Goal: Transaction & Acquisition: Obtain resource

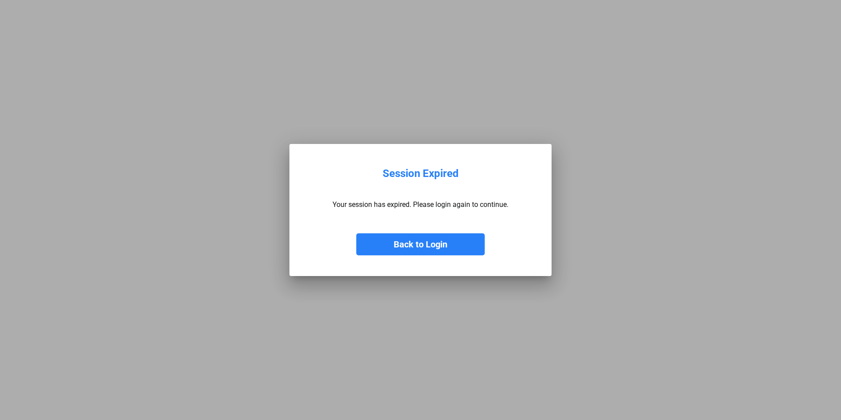
drag, startPoint x: 427, startPoint y: 246, endPoint x: 290, endPoint y: 238, distance: 137.9
click at [426, 246] on button "Back to Login" at bounding box center [420, 244] width 128 height 22
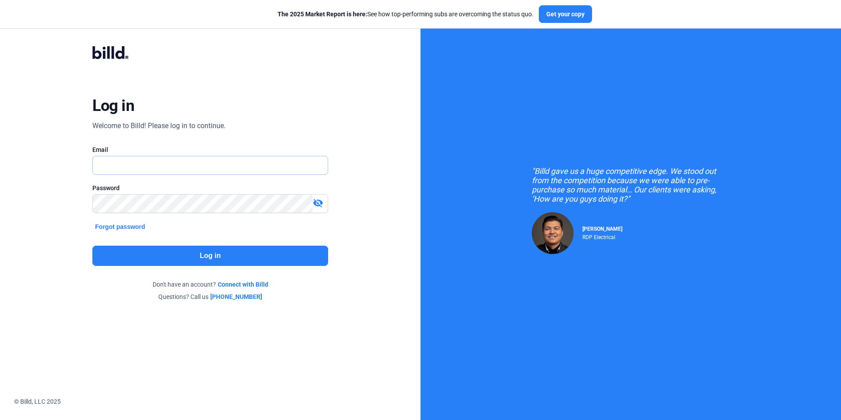
type input "[PERSON_NAME][EMAIL_ADDRESS][DOMAIN_NAME]"
click at [221, 258] on button "Log in" at bounding box center [209, 255] width 235 height 20
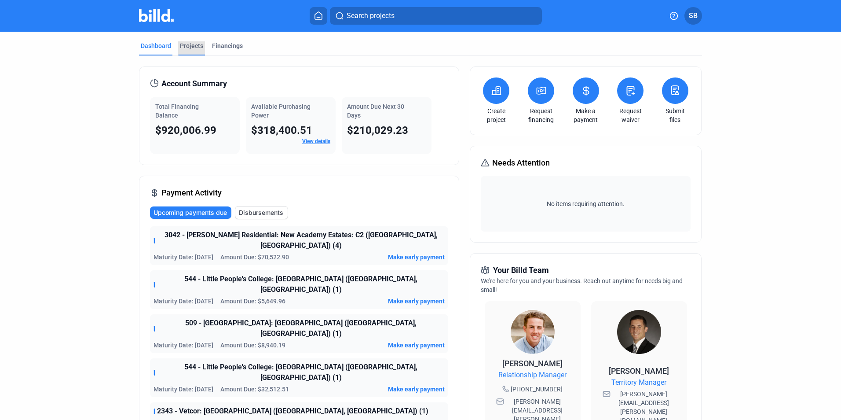
click at [194, 44] on div "Projects" at bounding box center [191, 45] width 23 height 9
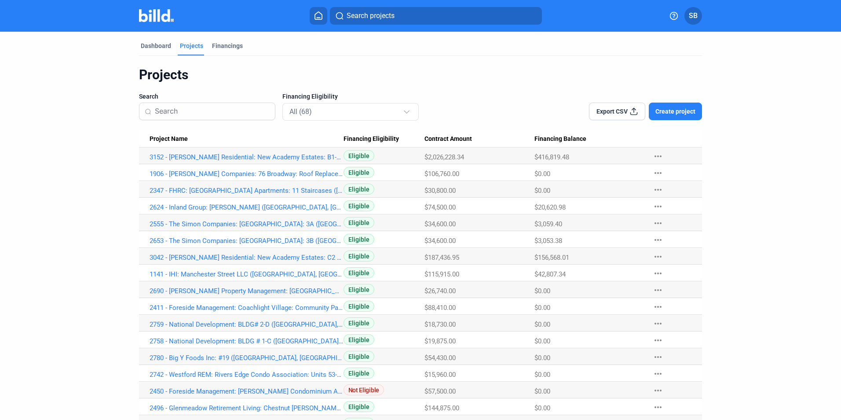
click at [682, 113] on span "Create project" at bounding box center [675, 111] width 40 height 9
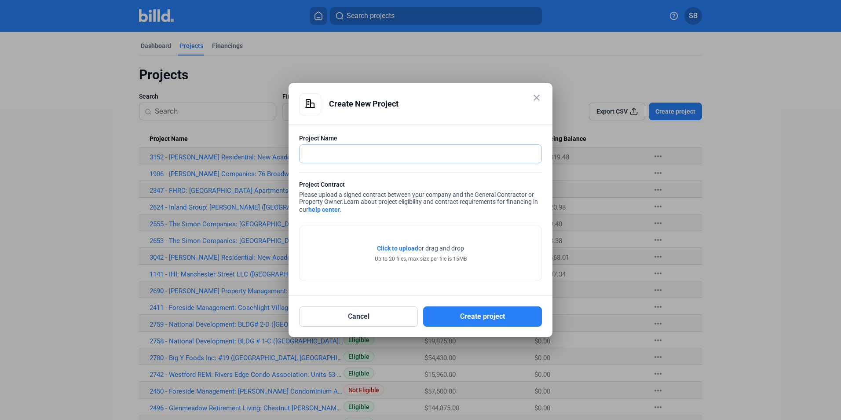
click at [313, 151] on input "text" at bounding box center [415, 154] width 232 height 18
paste input "3333 - [DOMAIN_NAME] Services LLC: BOS7: Multi Lots- Concrete Wheel Stops (Fall…"
drag, startPoint x: 406, startPoint y: 152, endPoint x: 413, endPoint y: 169, distance: 18.8
click at [406, 152] on input "3333 - [DOMAIN_NAME] Services LLC: BOS7: Multi Lots- Concrete Wheel Stops (Fall…" at bounding box center [420, 154] width 242 height 18
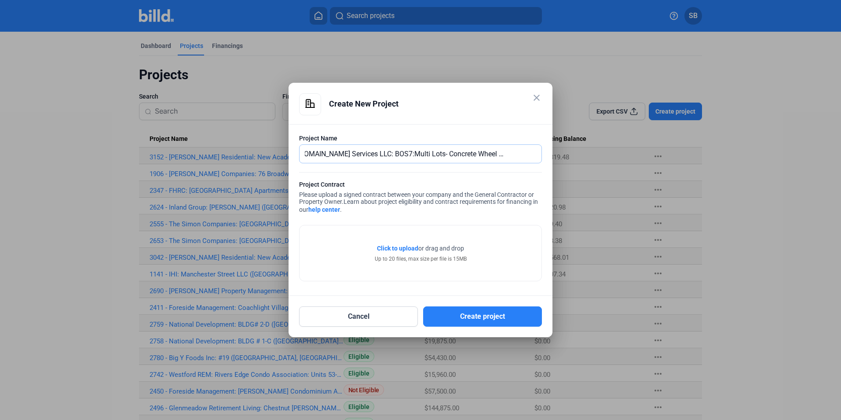
scroll to position [0, 26]
click at [388, 153] on input "3333 - [DOMAIN_NAME] Services LLC: BOS7 Multi Lots- Concrete Wheel Stops (Fall …" at bounding box center [420, 154] width 242 height 18
click at [390, 151] on input "3333 - [DOMAIN_NAME] Services LLC: BOS7 Multi Lots- Concrete Wheel Stops (Fall …" at bounding box center [420, 154] width 242 height 18
click at [403, 158] on input "3333 - [DOMAIN_NAME] Services LLC BOS7 Multi Lots- Concrete Wheel Stops (Fall R…" at bounding box center [420, 154] width 242 height 18
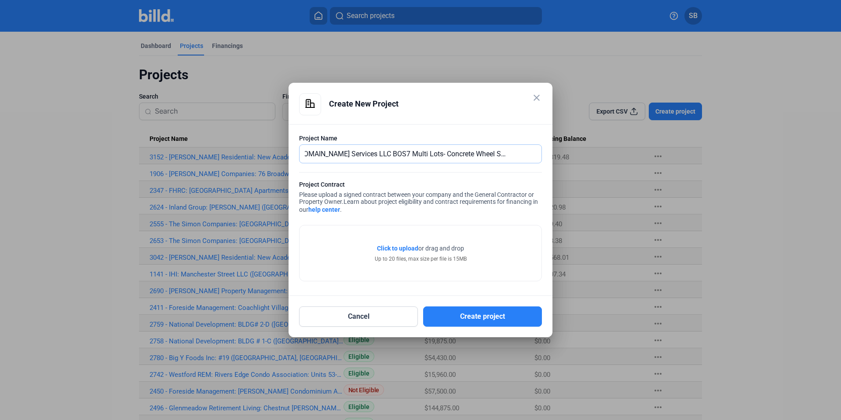
scroll to position [0, 32]
type input "3333 - [DOMAIN_NAME] Services LLC BOS7 Multi Lots- Concrete Wheel Stops ([GEOGR…"
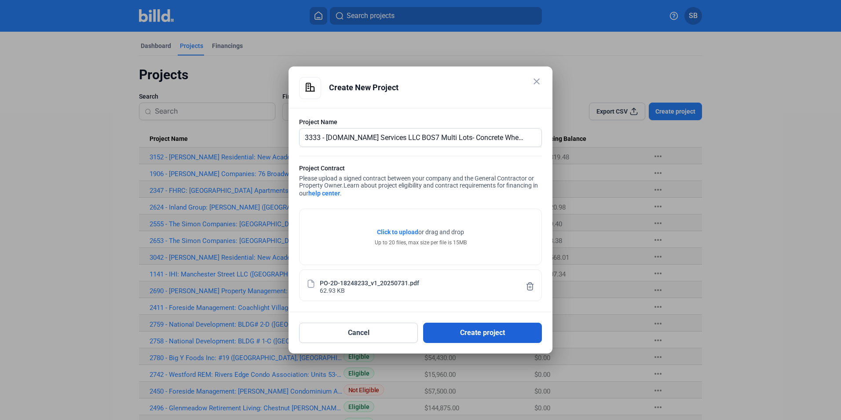
click at [480, 334] on button "Create project" at bounding box center [482, 332] width 119 height 20
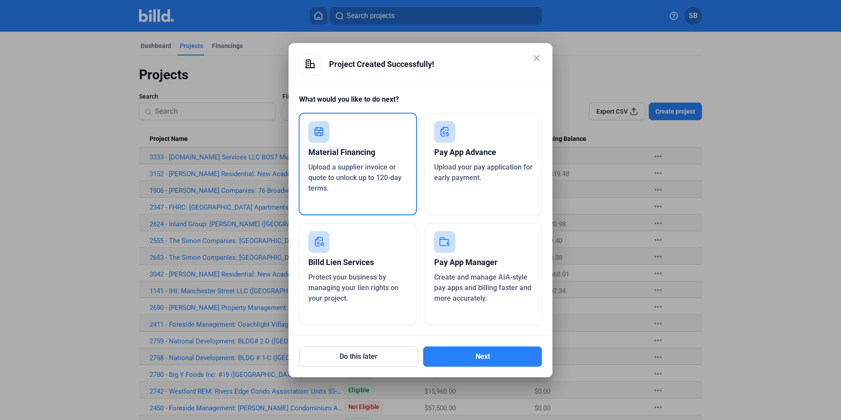
click at [371, 145] on div "Material Financing" at bounding box center [357, 151] width 99 height 19
click at [482, 346] on button "Next" at bounding box center [482, 356] width 119 height 20
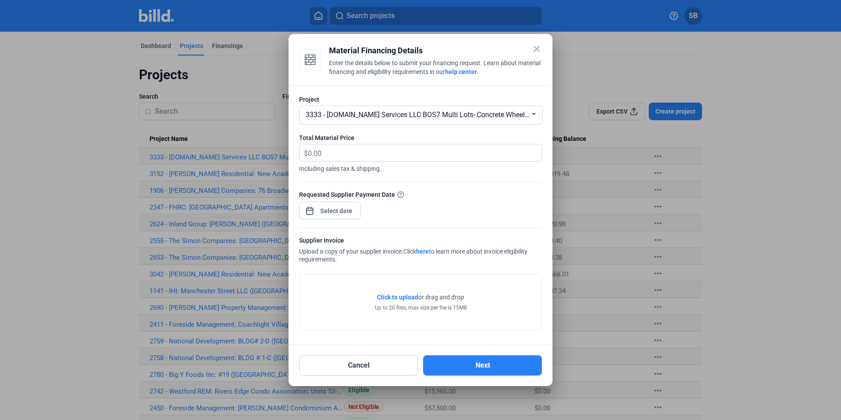
click at [307, 154] on span "$" at bounding box center [303, 151] width 8 height 15
click at [321, 150] on input "text" at bounding box center [419, 152] width 223 height 17
type input "7,611.48"
click at [410, 207] on div "Requested Supplier Payment Date" at bounding box center [420, 209] width 243 height 38
click at [313, 210] on span "Open calendar" at bounding box center [309, 206] width 21 height 21
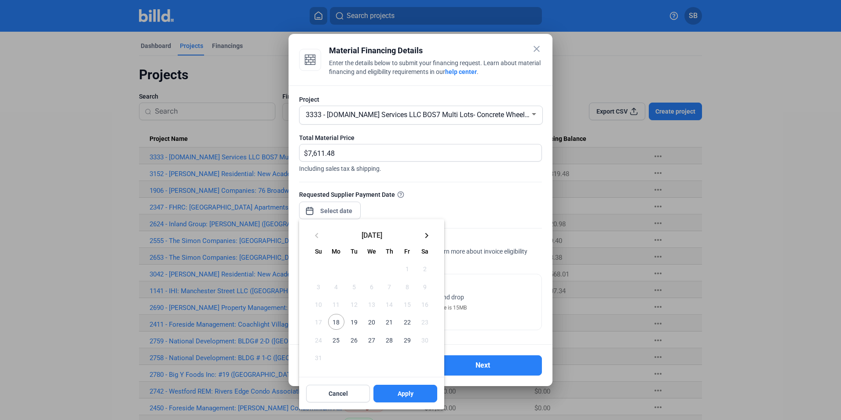
click at [336, 325] on span "18" at bounding box center [336, 322] width 16 height 16
click at [405, 395] on span "Apply" at bounding box center [406, 393] width 16 height 9
type input "[DATE]"
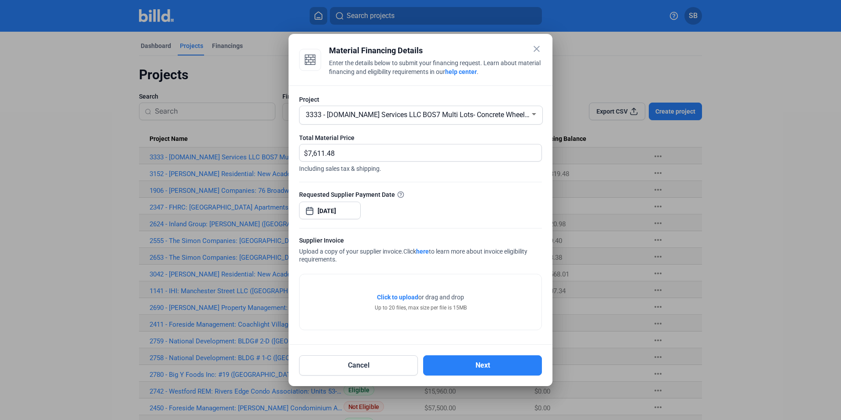
click at [420, 215] on div "Requested Supplier Payment Date [DATE]" at bounding box center [420, 209] width 243 height 38
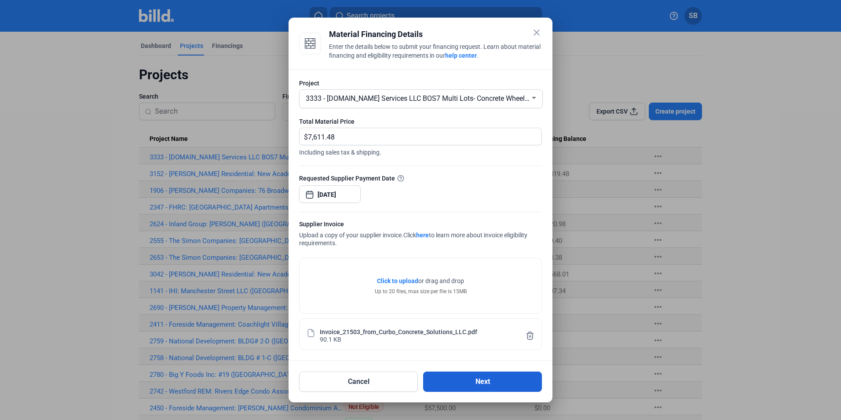
click at [486, 377] on button "Next" at bounding box center [482, 381] width 119 height 20
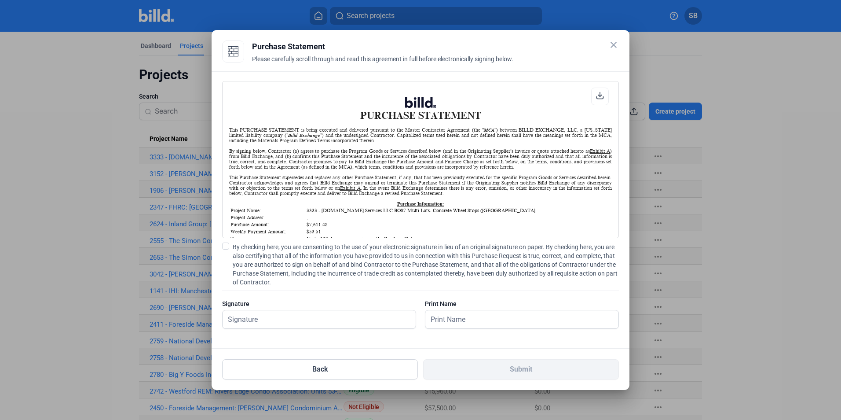
scroll to position [0, 0]
click at [228, 245] on span at bounding box center [225, 245] width 7 height 7
click at [0, 0] on input "By checking here, you are consenting to the use of your electronic signature in…" at bounding box center [0, 0] width 0 height 0
click at [256, 315] on input "text" at bounding box center [314, 319] width 183 height 18
type input "[PERSON_NAME]"
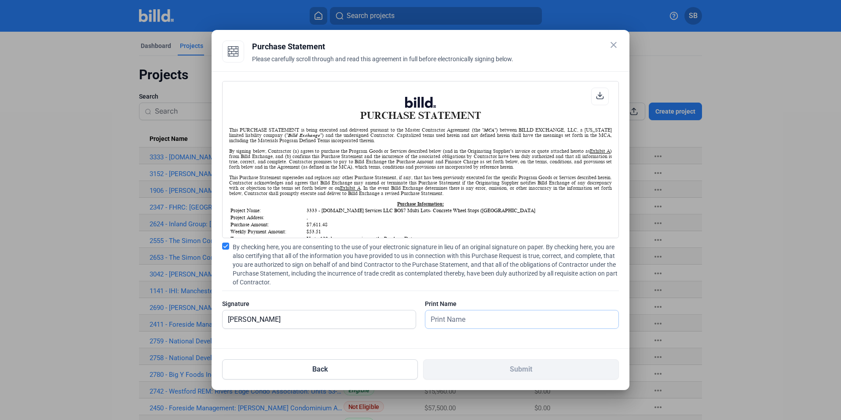
type input "[PERSON_NAME]"
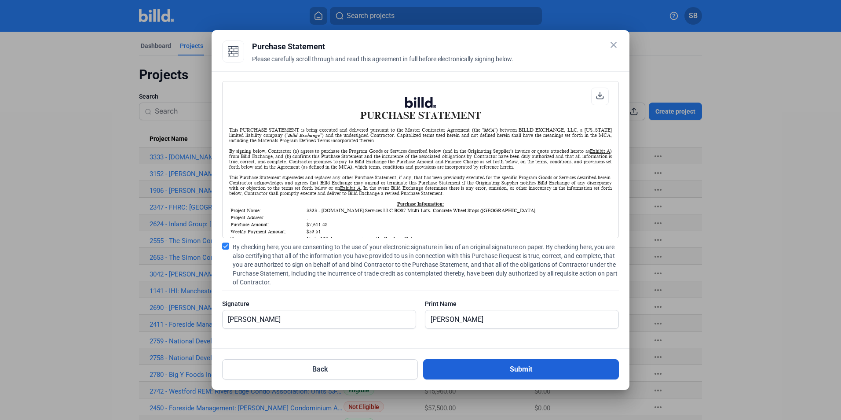
click at [523, 369] on button "Submit" at bounding box center [521, 369] width 196 height 20
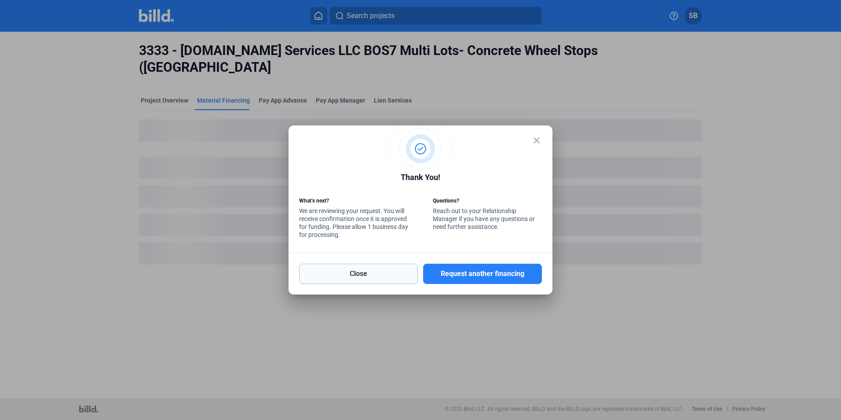
click at [386, 272] on button "Close" at bounding box center [358, 273] width 119 height 20
